Goal: Transaction & Acquisition: Purchase product/service

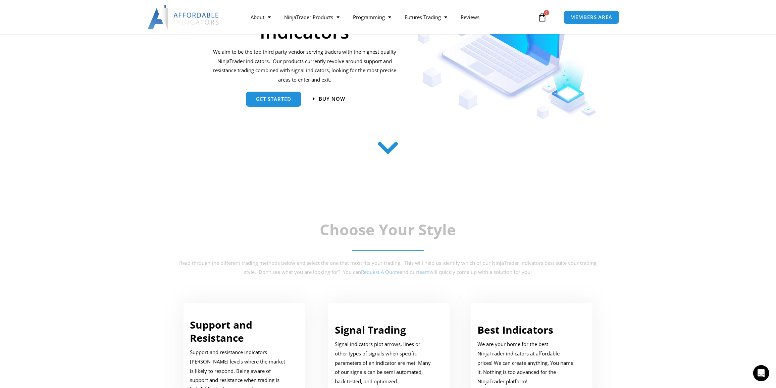
scroll to position [91, 0]
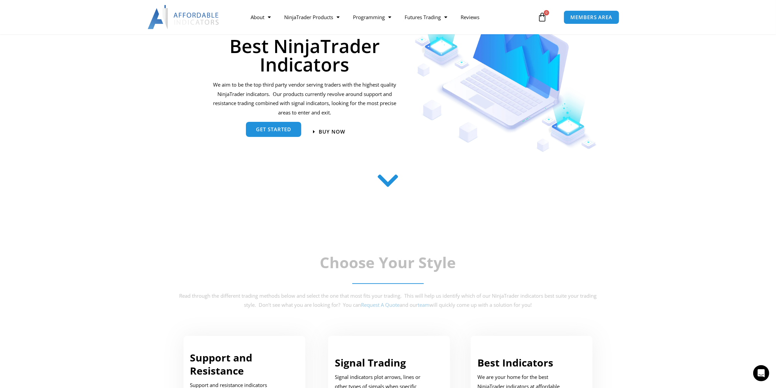
click at [282, 129] on span "get started" at bounding box center [273, 129] width 35 height 5
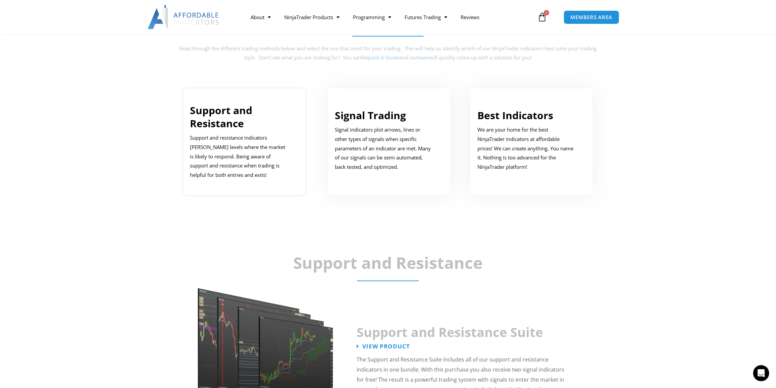
scroll to position [338, 0]
click at [258, 125] on h3 "Support and Resistance" at bounding box center [239, 117] width 99 height 26
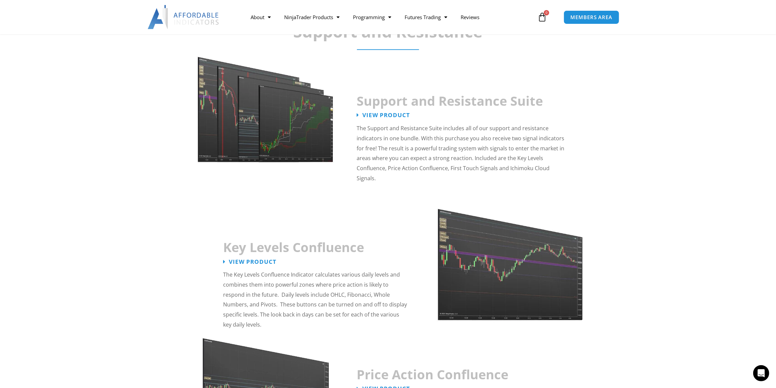
scroll to position [573, 0]
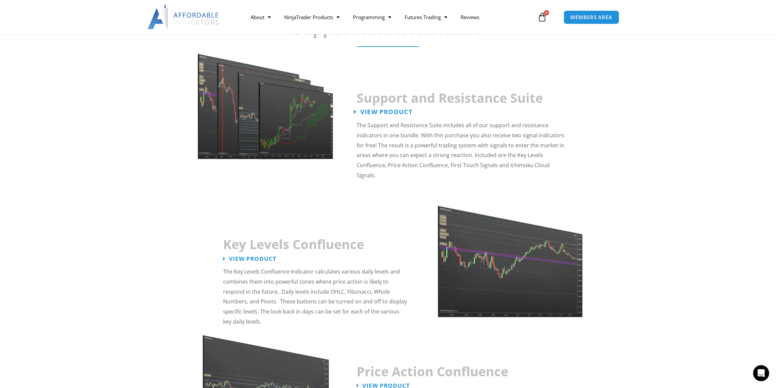
click at [390, 114] on span "View Product" at bounding box center [386, 112] width 52 height 6
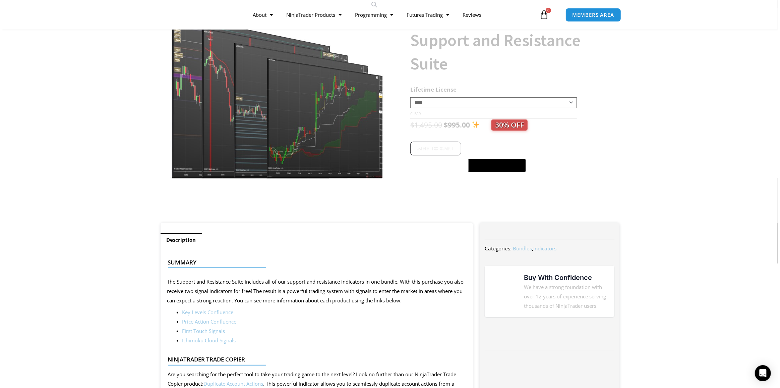
scroll to position [91, 0]
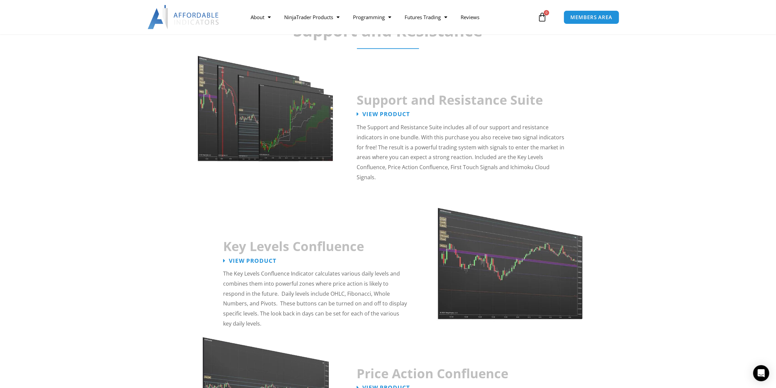
scroll to position [573, 0]
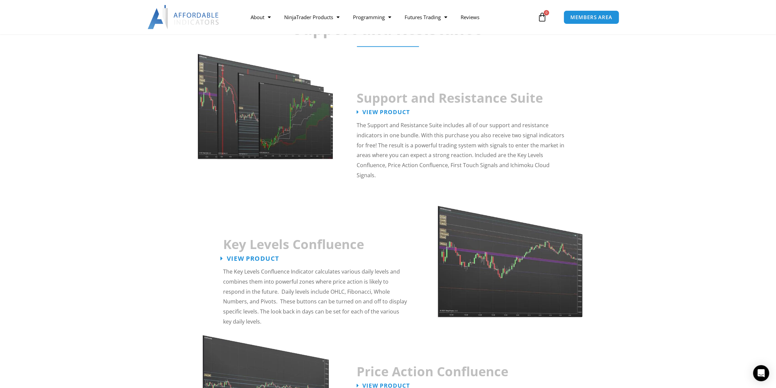
click at [266, 255] on span "View Product" at bounding box center [253, 258] width 52 height 6
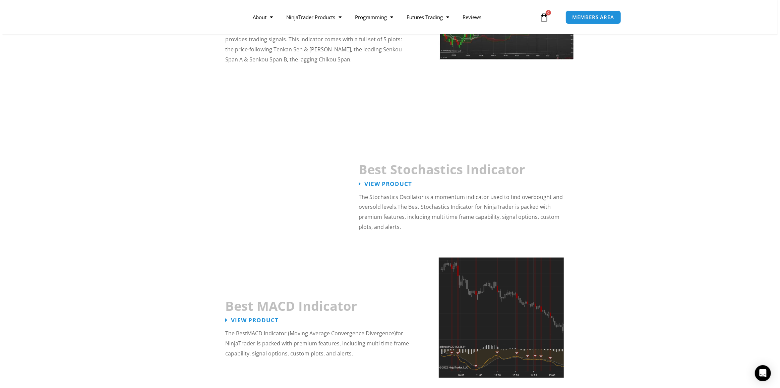
scroll to position [1365, 0]
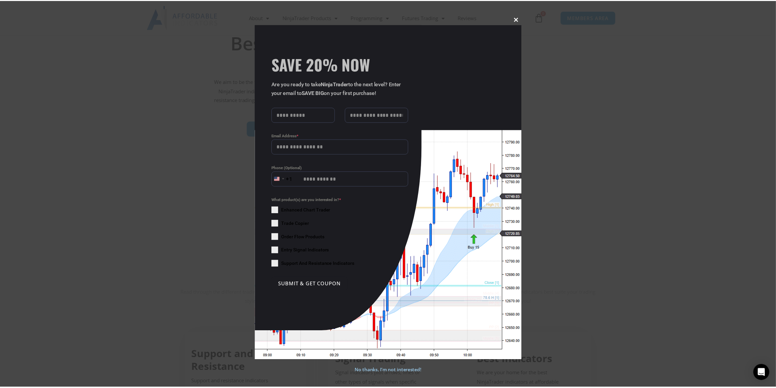
scroll to position [91, 0]
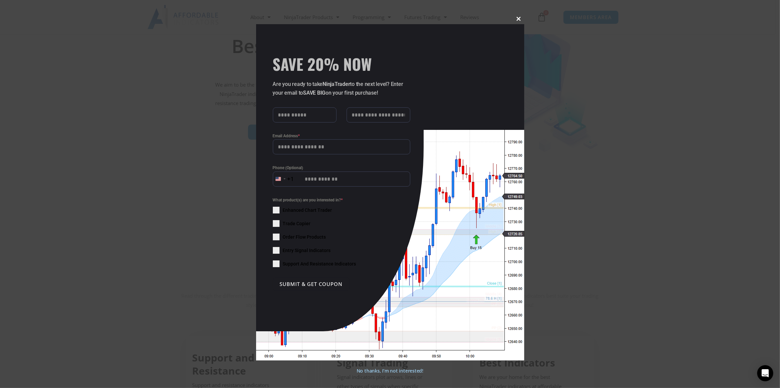
click at [521, 20] on span at bounding box center [519, 19] width 11 height 4
